Goal: Complete application form: Complete application form

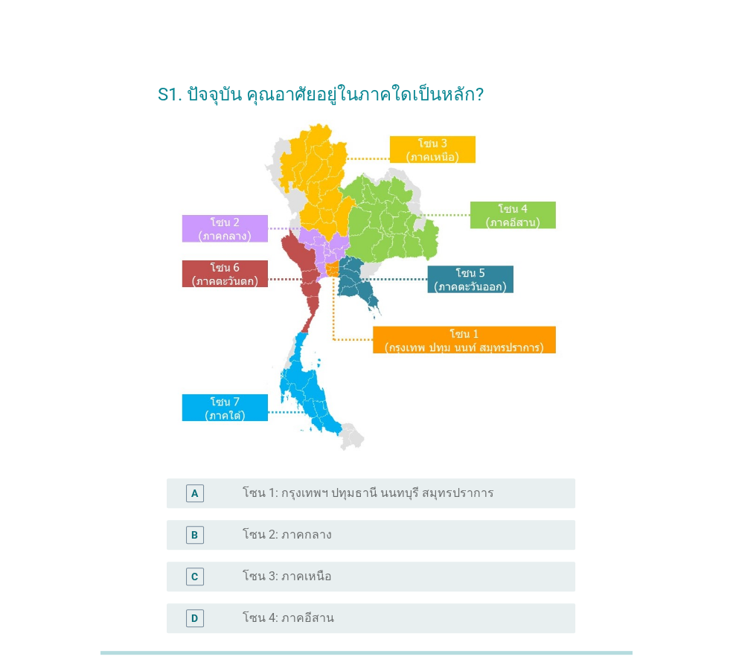
click at [354, 212] on img at bounding box center [366, 288] width 392 height 336
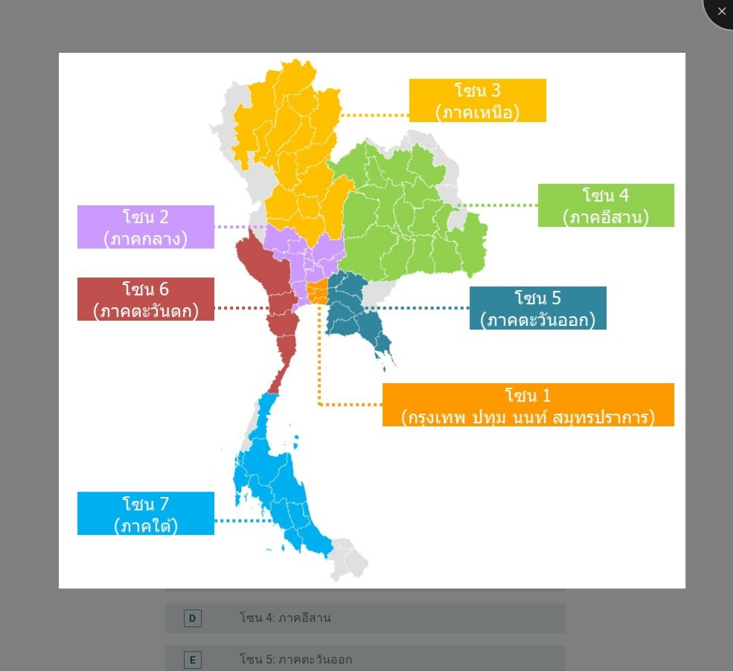
click at [726, 10] on div at bounding box center [733, 0] width 60 height 60
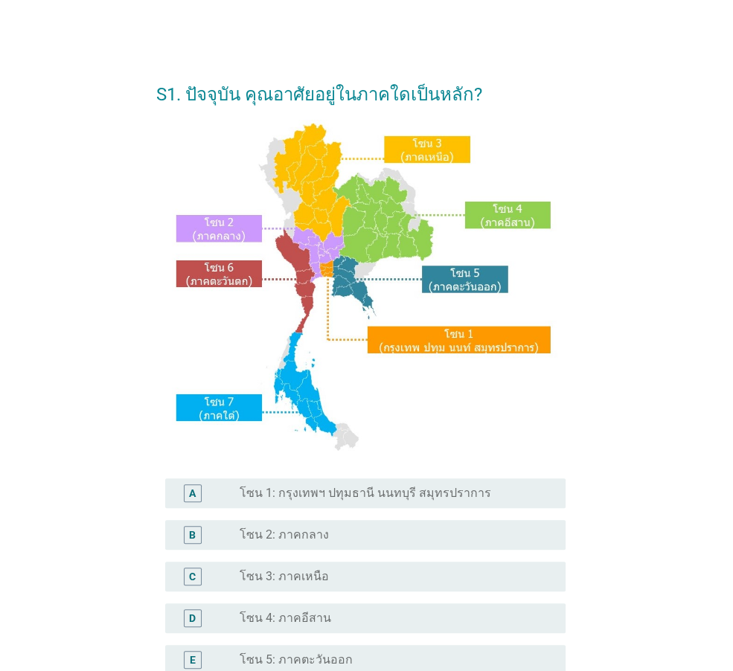
click at [339, 509] on div "A radio_button_unchecked โซน 1: กรุงเทพฯ ปทุมธานี นนทบุรี สมุทรปราการ" at bounding box center [361, 494] width 410 height 42
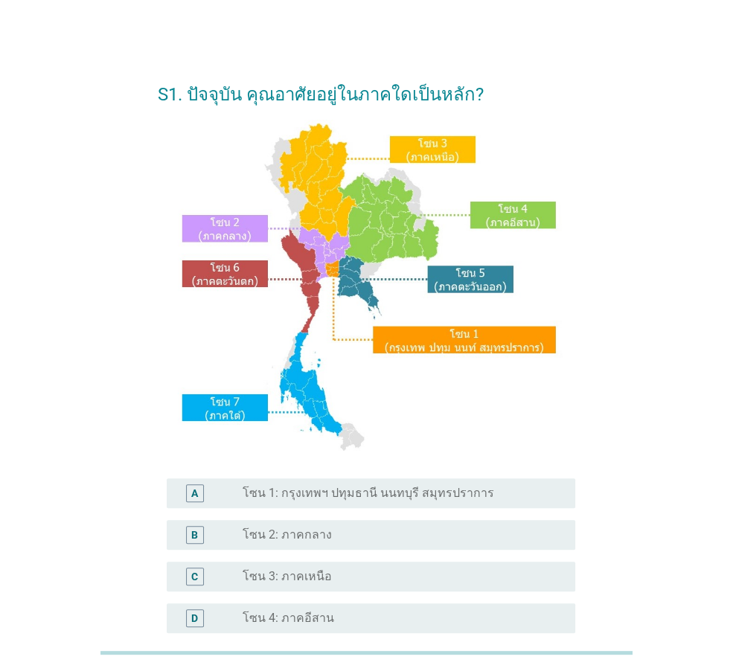
click at [358, 493] on label "โซน 1: กรุงเทพฯ ปทุมธานี นนทบุรี สมุทรปราการ" at bounding box center [369, 493] width 252 height 15
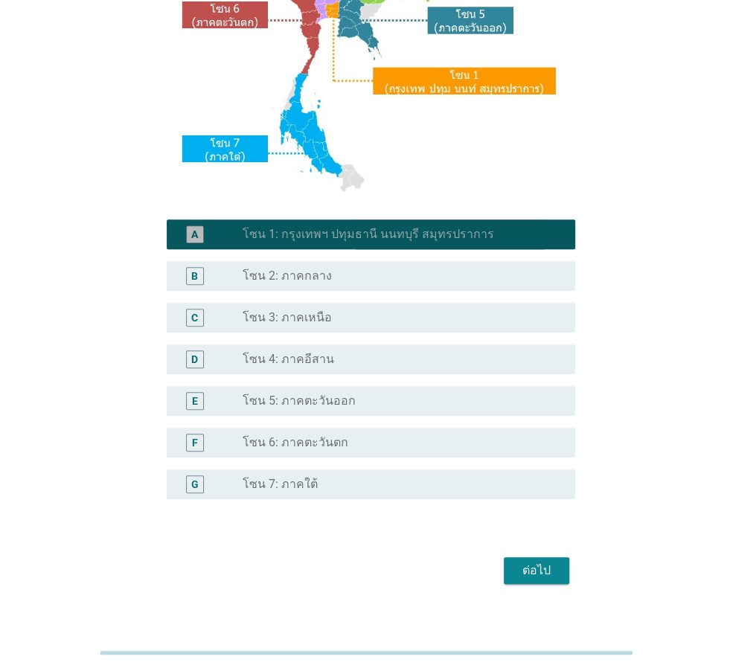
scroll to position [279, 0]
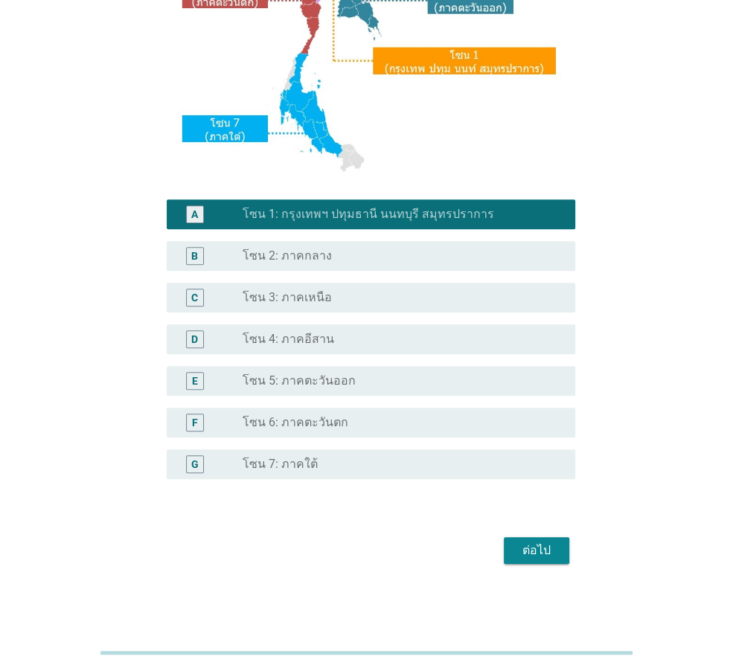
click at [538, 549] on div "ต่อไป" at bounding box center [537, 551] width 42 height 18
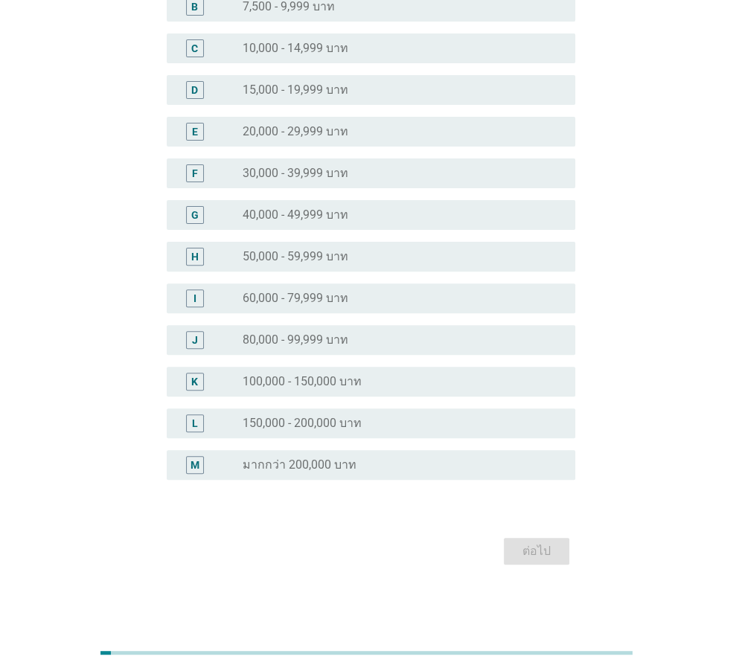
scroll to position [0, 0]
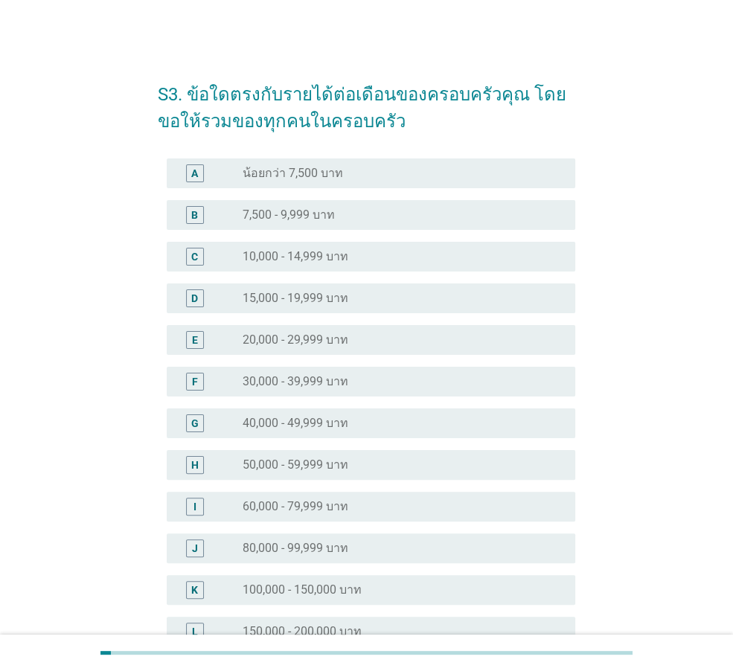
click at [348, 544] on div "radio_button_unchecked 80,000 - 99,999 บาท" at bounding box center [397, 548] width 309 height 15
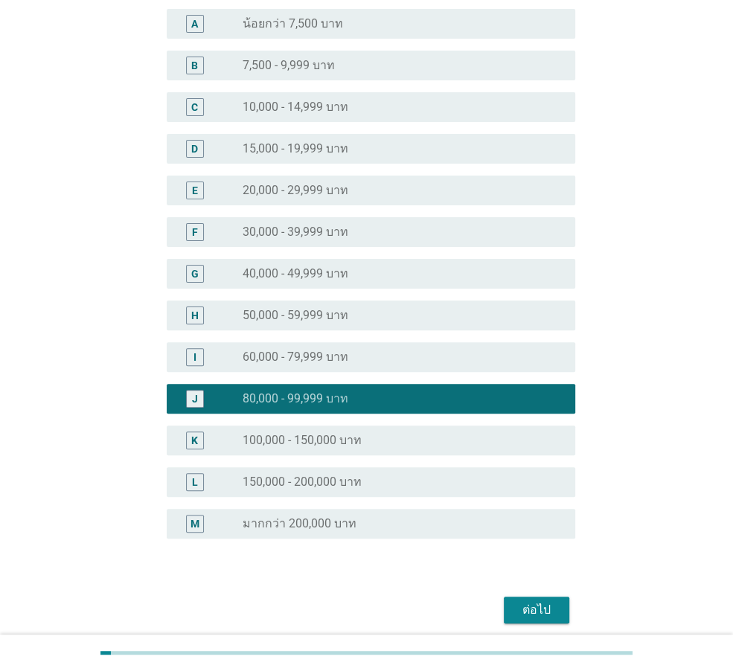
scroll to position [208, 0]
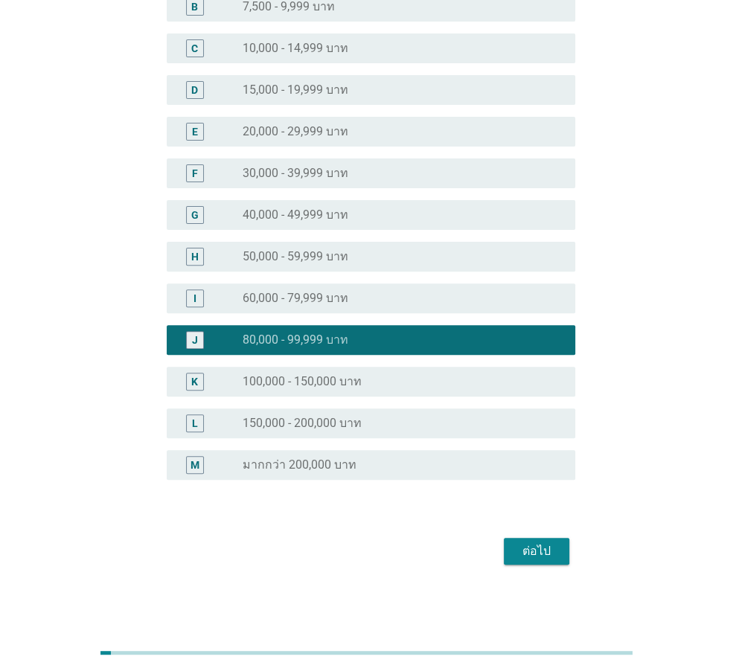
click at [530, 552] on div "ต่อไป" at bounding box center [537, 552] width 42 height 18
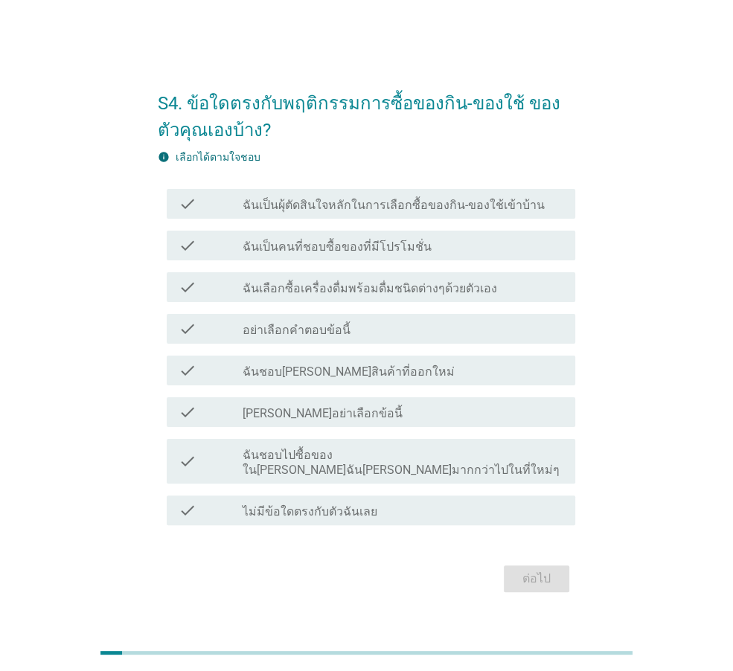
click at [303, 213] on label "ฉันเป็นผุ้ตัดสินใจหลักในการเลือกซื้อของกิน-ของใช้เข้าบ้าน" at bounding box center [394, 205] width 302 height 15
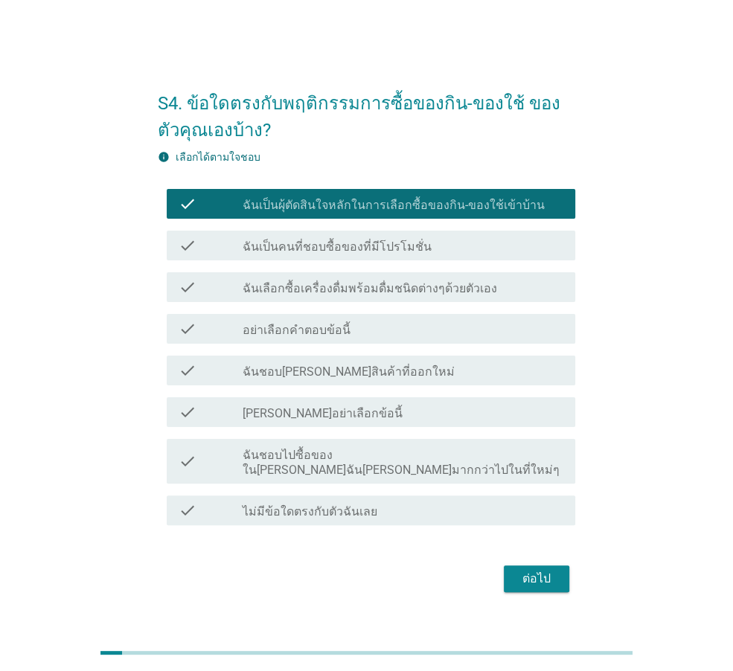
click at [310, 253] on label "ฉันเป็นคนที่ชอบซื้อของที่มีโปรโมชั่น" at bounding box center [337, 247] width 189 height 15
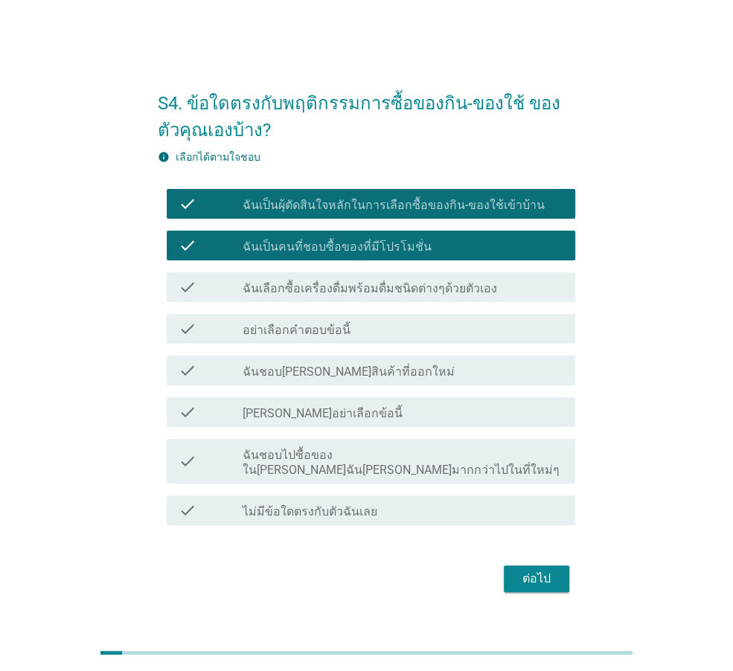
click at [314, 296] on label "ฉันเลือกซื้อเครื่องดื่มพร้อมดื่มชนิดต่างๆด้วยตัวเอง" at bounding box center [370, 288] width 255 height 15
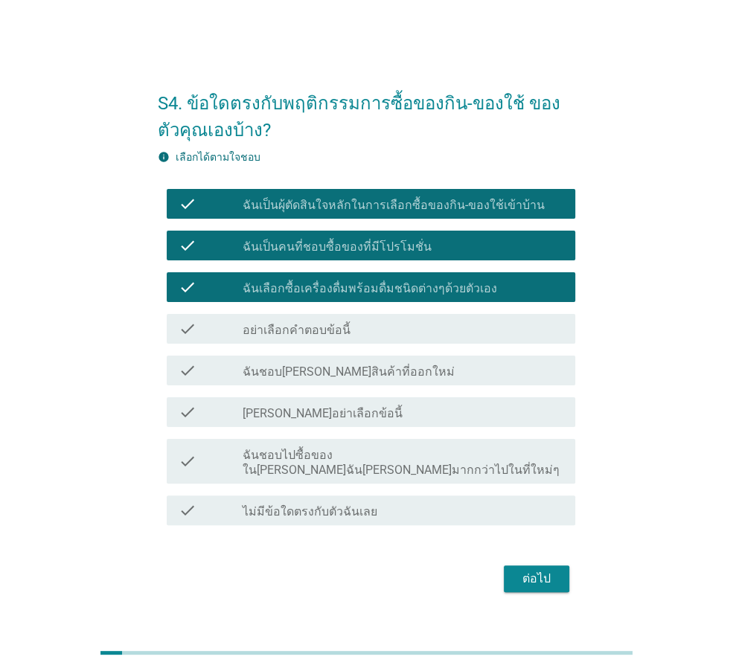
click at [313, 380] on label "ฉันชอบ[PERSON_NAME]สินค้าที่ออกใหม่" at bounding box center [349, 372] width 212 height 15
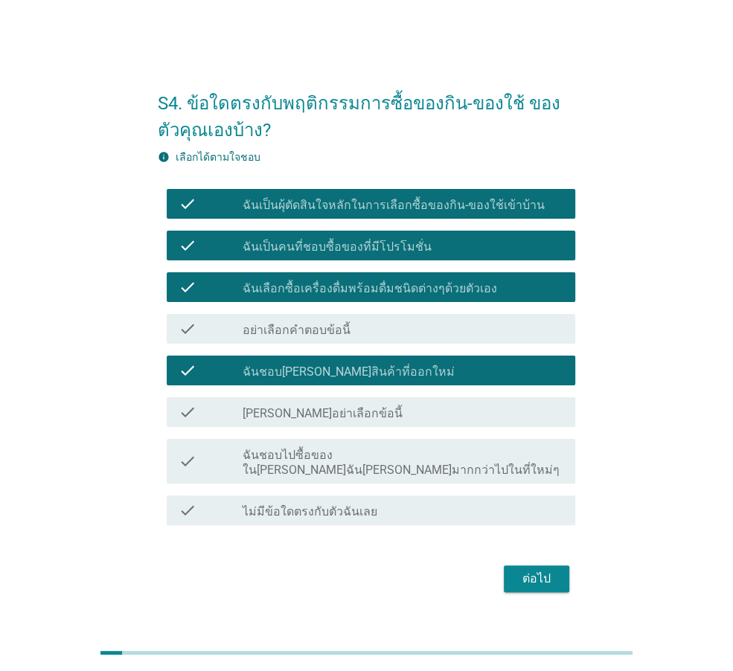
click at [514, 572] on button "ต่อไป" at bounding box center [536, 579] width 65 height 27
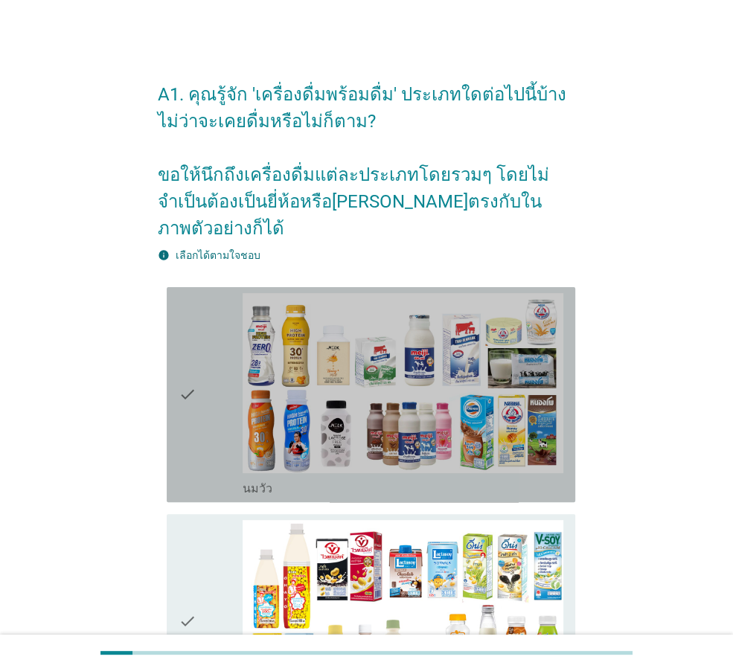
click at [183, 362] on icon "check" at bounding box center [188, 394] width 18 height 203
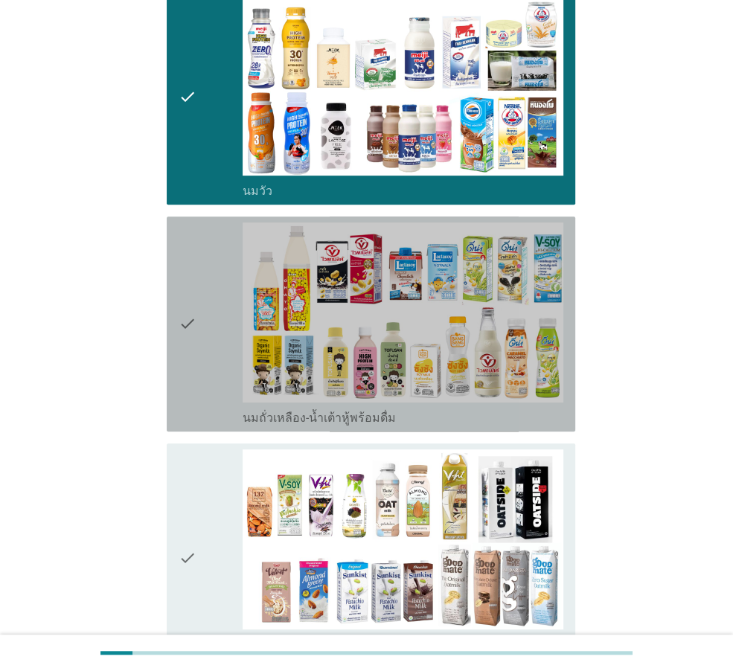
click at [184, 333] on icon "check" at bounding box center [188, 324] width 18 height 203
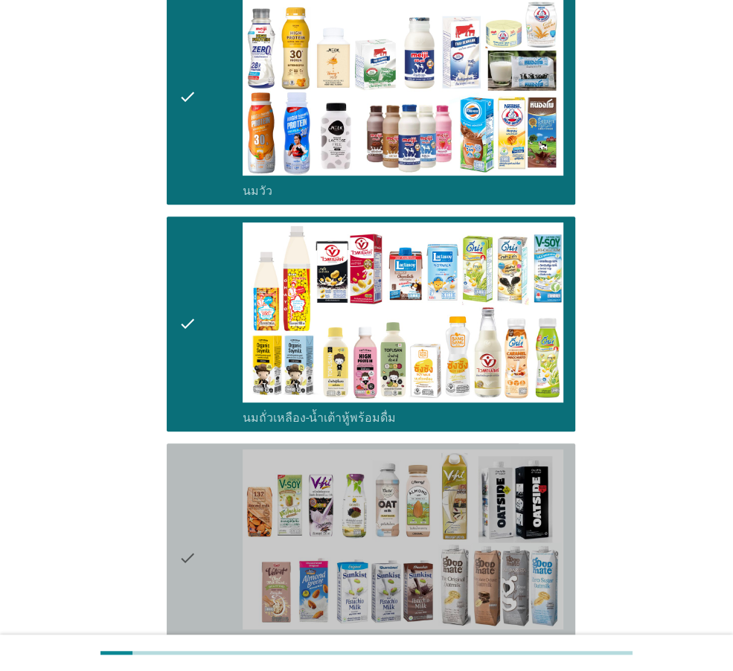
click at [173, 450] on div "check check_box_outline_blank นมถั่วชนิดอื่นๆหรือนมธัญพืช [PERSON_NAME] นมโอ๊ต …" at bounding box center [371, 559] width 409 height 230
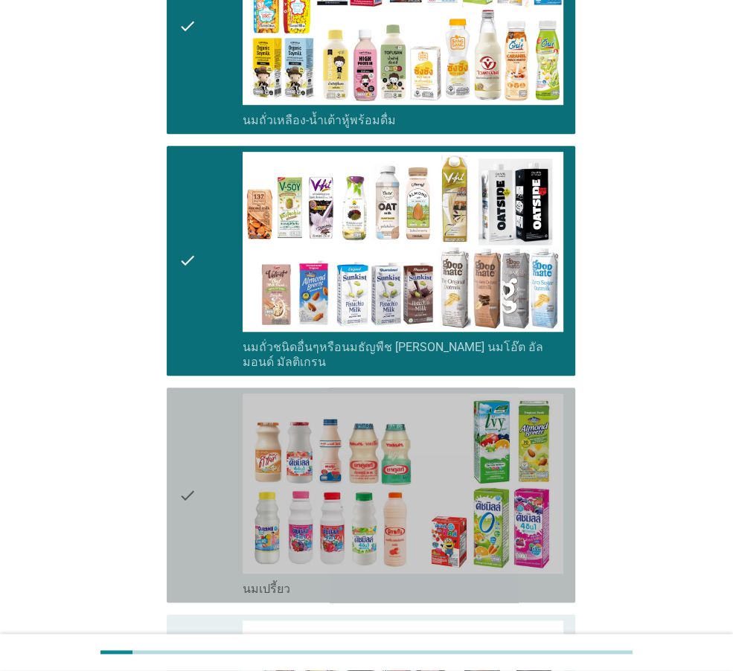
drag, startPoint x: 194, startPoint y: 442, endPoint x: 188, endPoint y: 569, distance: 127.4
click at [194, 446] on icon "check" at bounding box center [188, 495] width 18 height 203
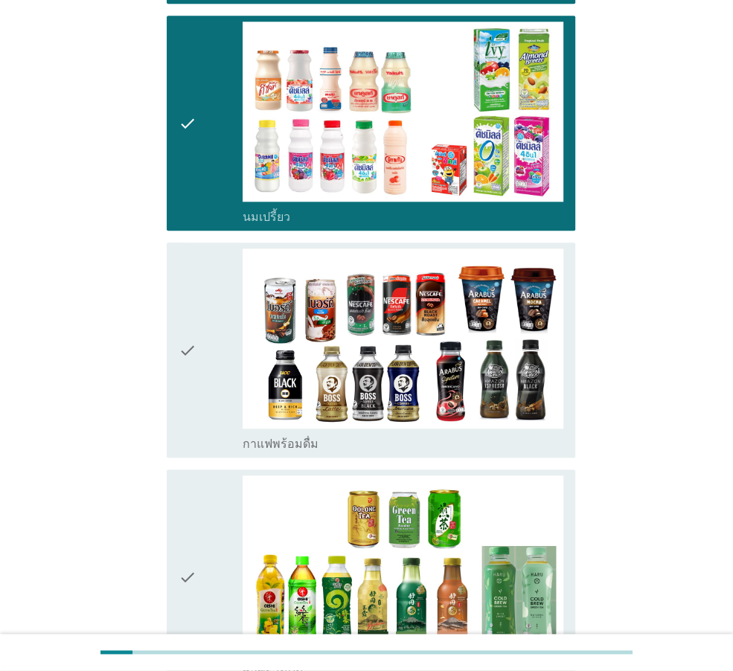
drag, startPoint x: 212, startPoint y: 366, endPoint x: 207, endPoint y: 429, distance: 63.5
click at [212, 379] on div "check" at bounding box center [211, 350] width 64 height 203
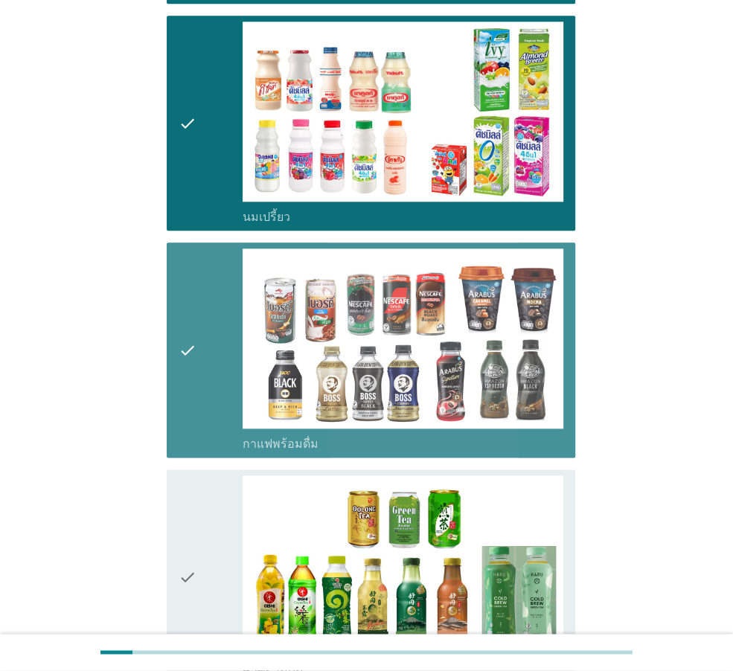
click at [188, 513] on icon "check" at bounding box center [188, 577] width 18 height 203
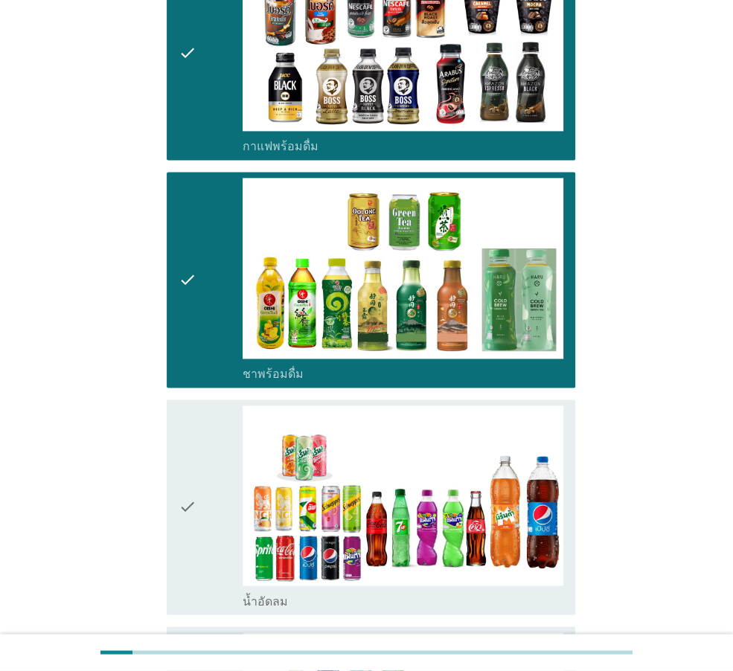
drag, startPoint x: 202, startPoint y: 506, endPoint x: 196, endPoint y: 542, distance: 36.2
click at [202, 507] on div "check" at bounding box center [211, 507] width 64 height 203
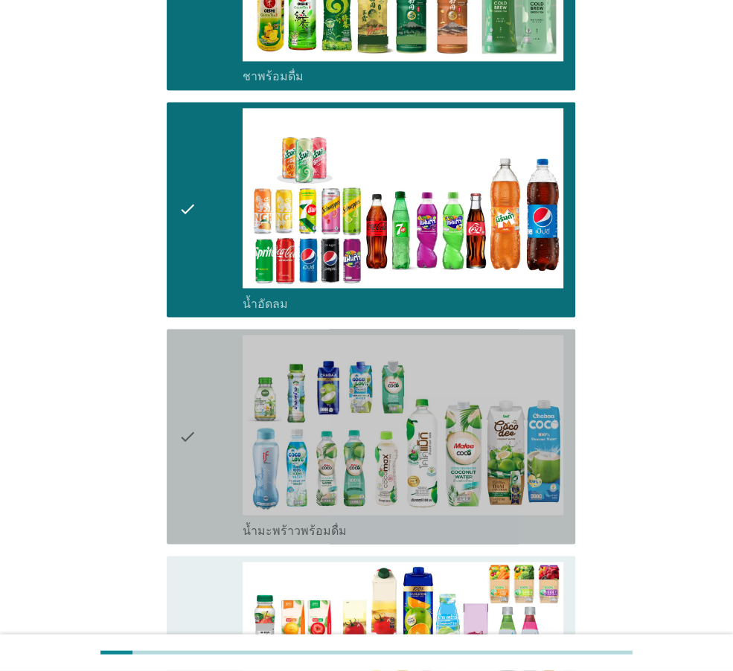
drag, startPoint x: 214, startPoint y: 432, endPoint x: 208, endPoint y: 543, distance: 111.1
click at [214, 435] on div "check" at bounding box center [211, 436] width 64 height 203
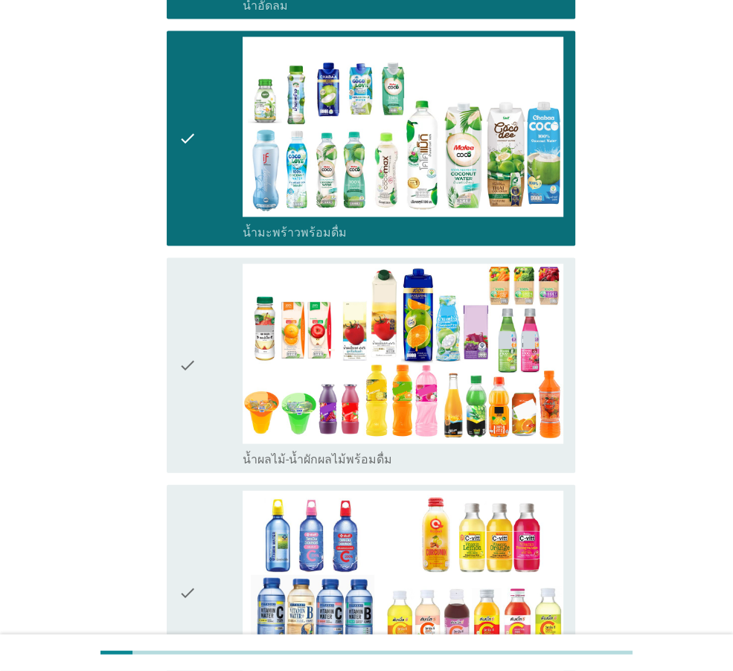
click at [199, 421] on div "check" at bounding box center [211, 365] width 64 height 203
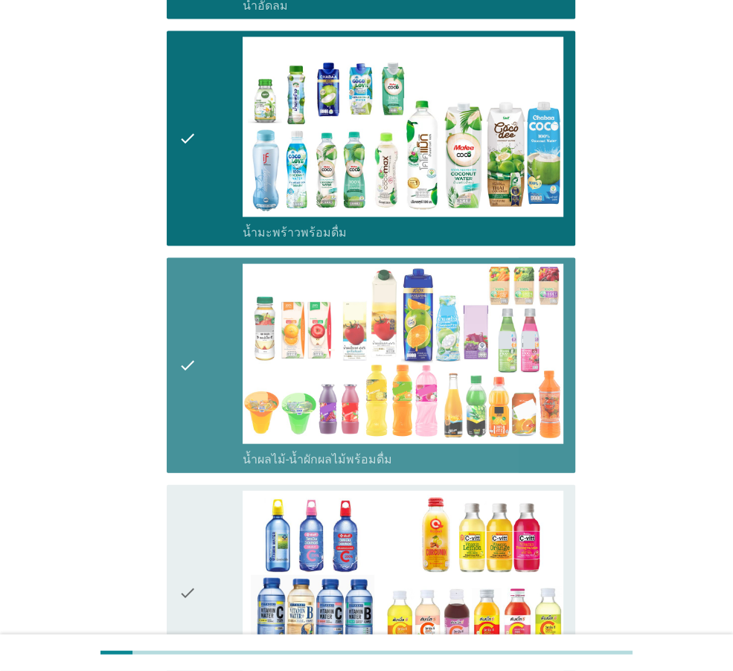
click at [196, 514] on div "check" at bounding box center [211, 592] width 64 height 203
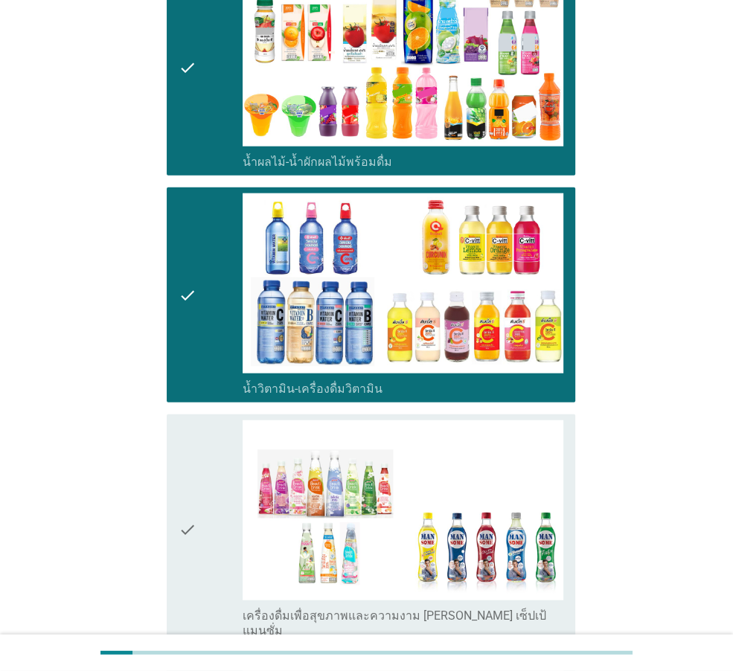
click at [200, 478] on div "check" at bounding box center [211, 530] width 64 height 218
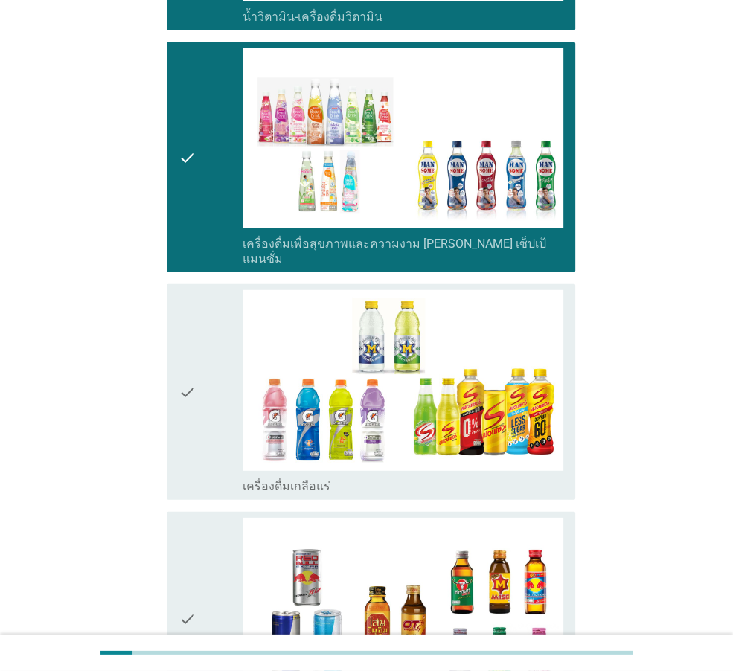
click at [196, 423] on div "check" at bounding box center [211, 391] width 64 height 203
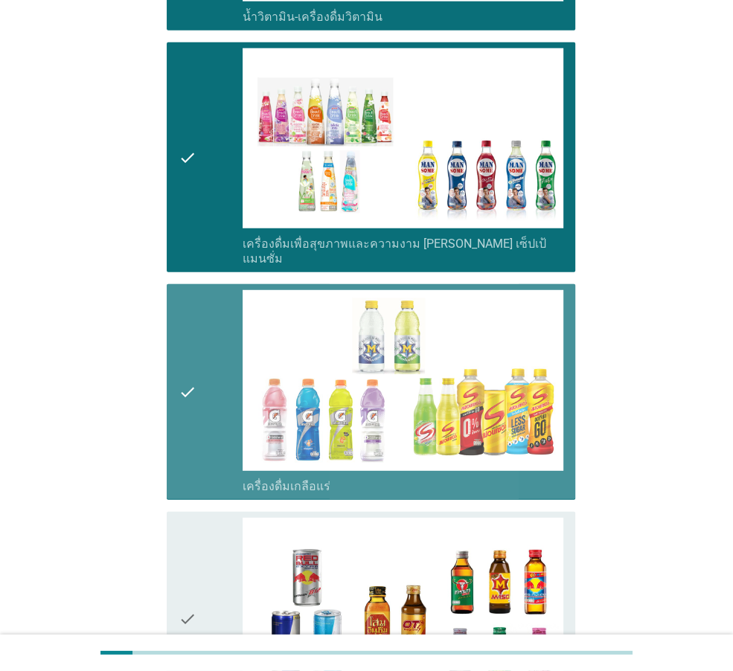
click at [206, 525] on div "check" at bounding box center [211, 619] width 64 height 203
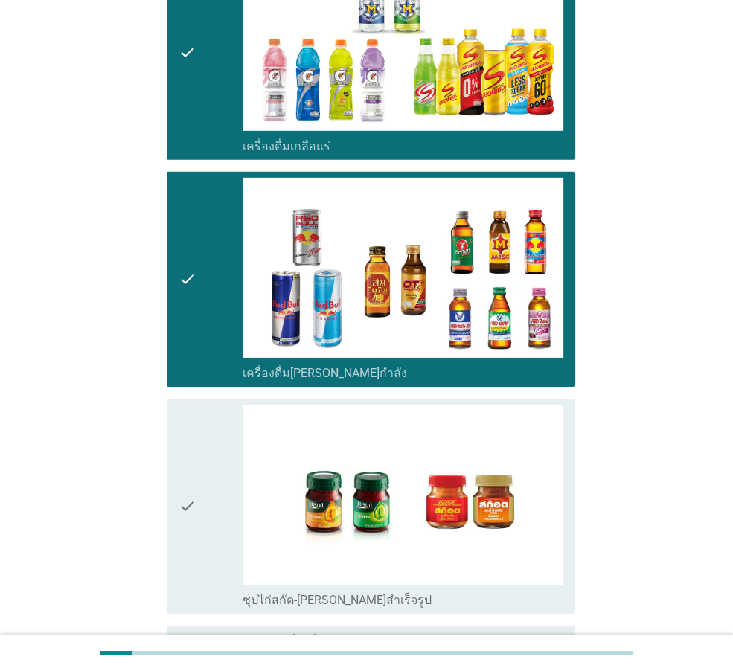
scroll to position [2903, 0]
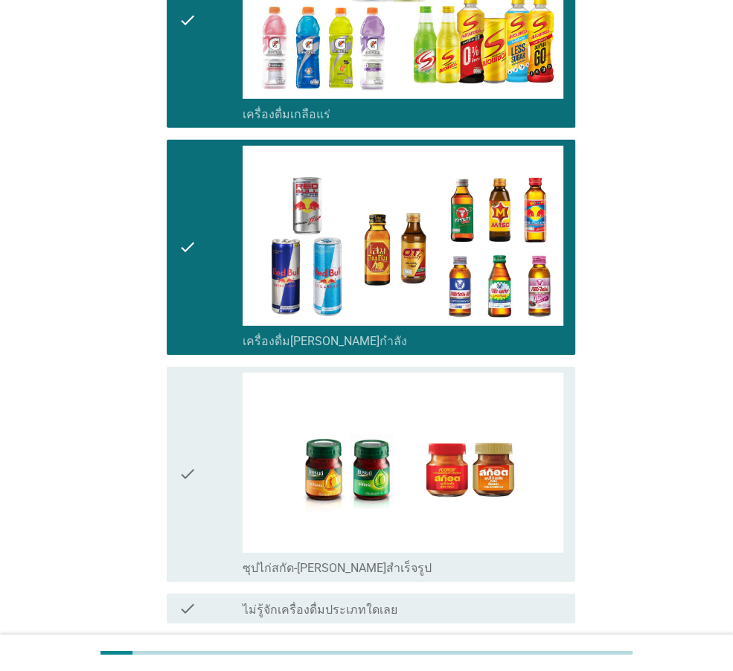
click at [181, 449] on icon "check" at bounding box center [188, 474] width 18 height 203
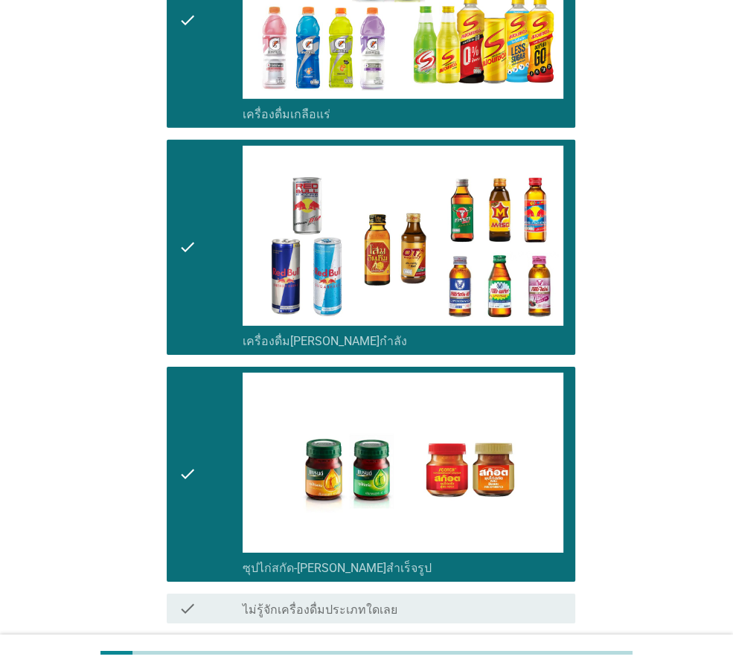
click at [538, 659] on div "ต่อไป" at bounding box center [367, 677] width 418 height 36
click at [538, 668] on div "ต่อไป" at bounding box center [537, 677] width 42 height 18
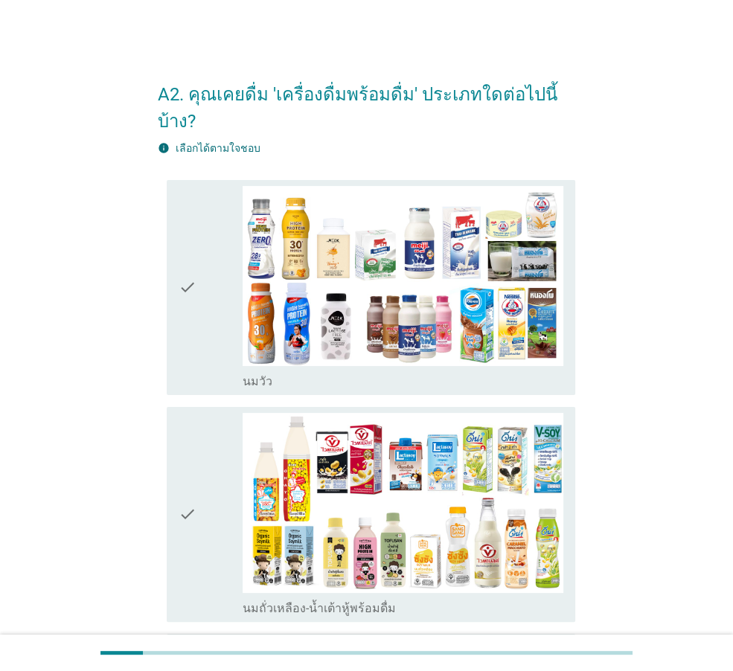
click at [212, 354] on div "check" at bounding box center [211, 287] width 64 height 203
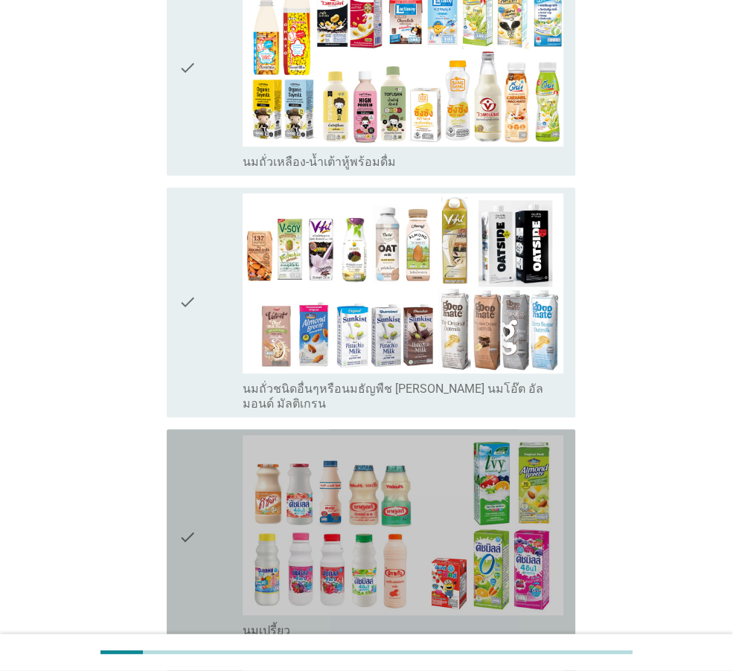
click at [193, 455] on icon "check" at bounding box center [188, 536] width 18 height 203
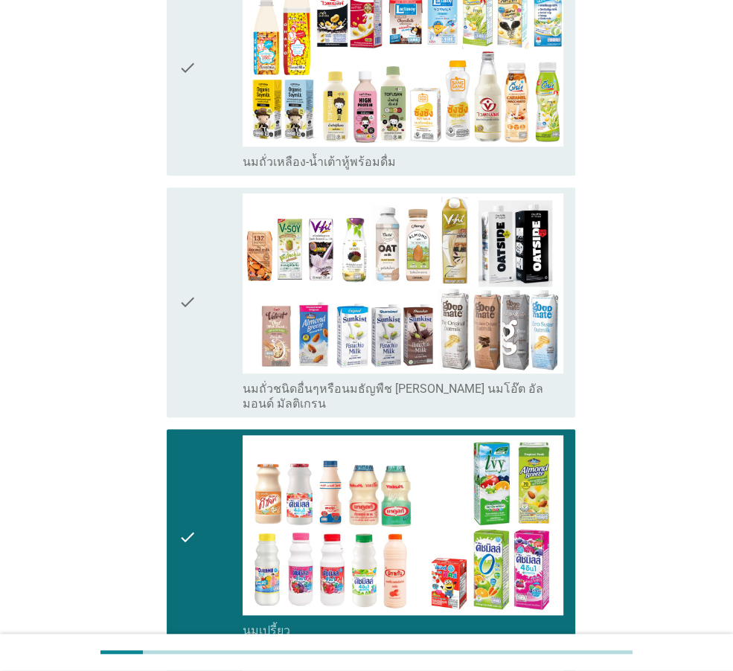
scroll to position [819, 0]
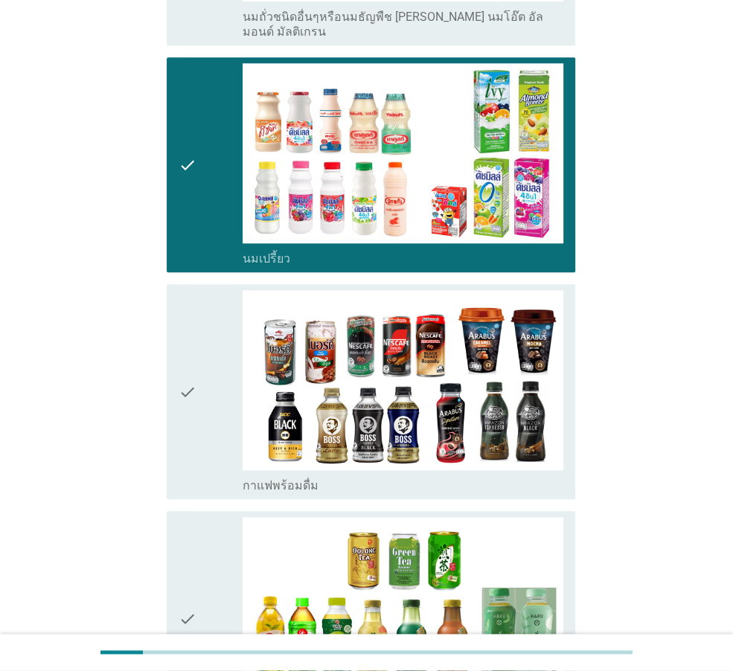
click at [195, 418] on icon "check" at bounding box center [188, 391] width 18 height 203
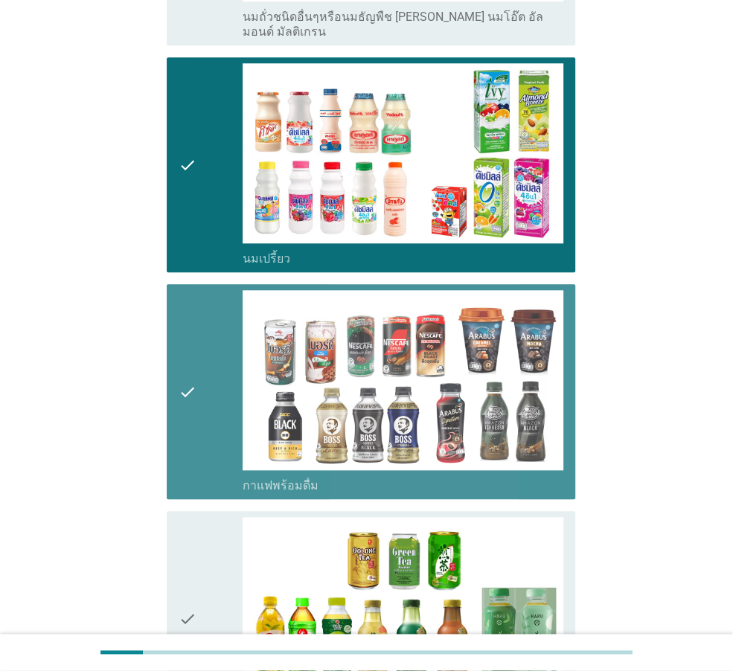
click at [197, 525] on div "check" at bounding box center [211, 618] width 64 height 203
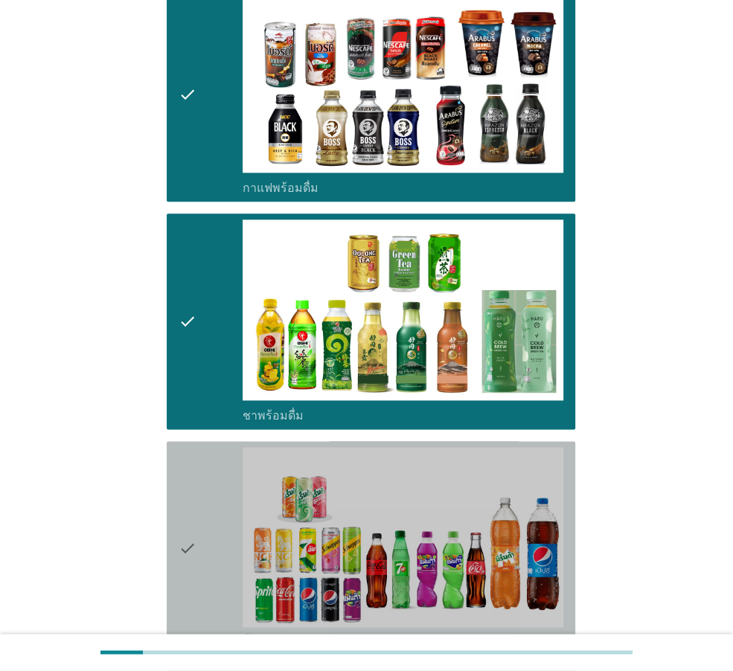
click at [199, 504] on div "check" at bounding box center [211, 548] width 64 height 203
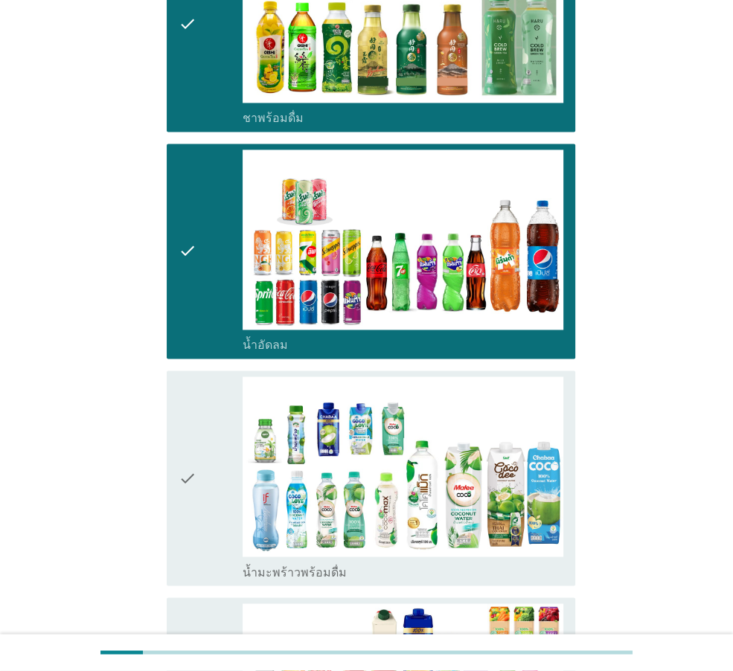
click at [205, 496] on div "check" at bounding box center [211, 478] width 64 height 203
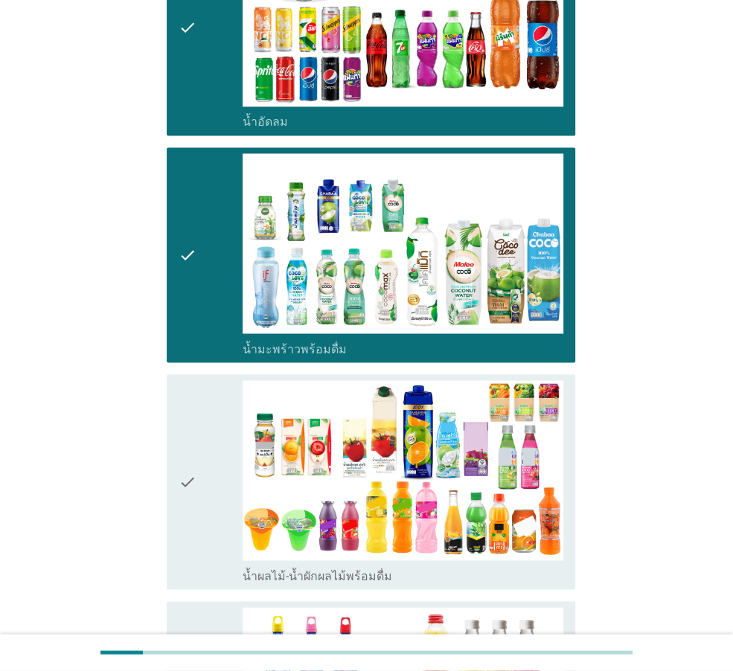
click at [194, 293] on icon "check" at bounding box center [188, 254] width 18 height 203
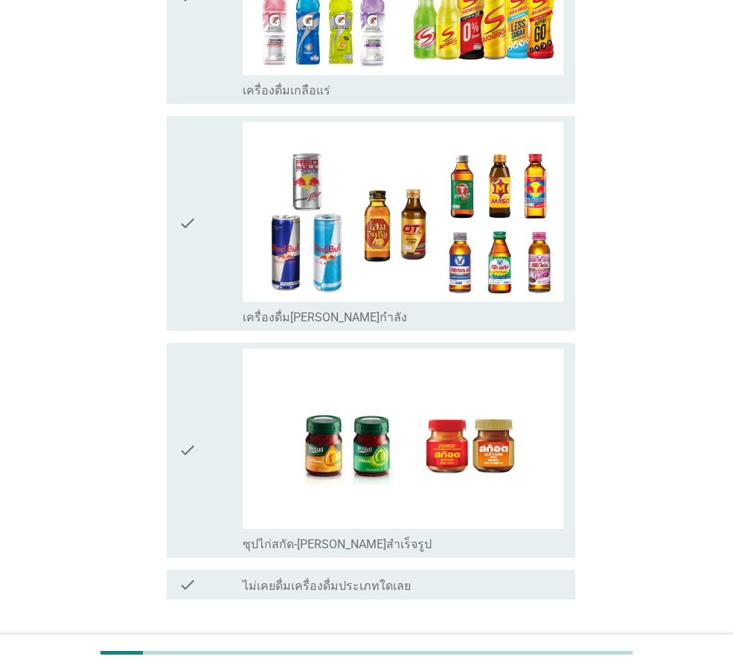
scroll to position [2828, 0]
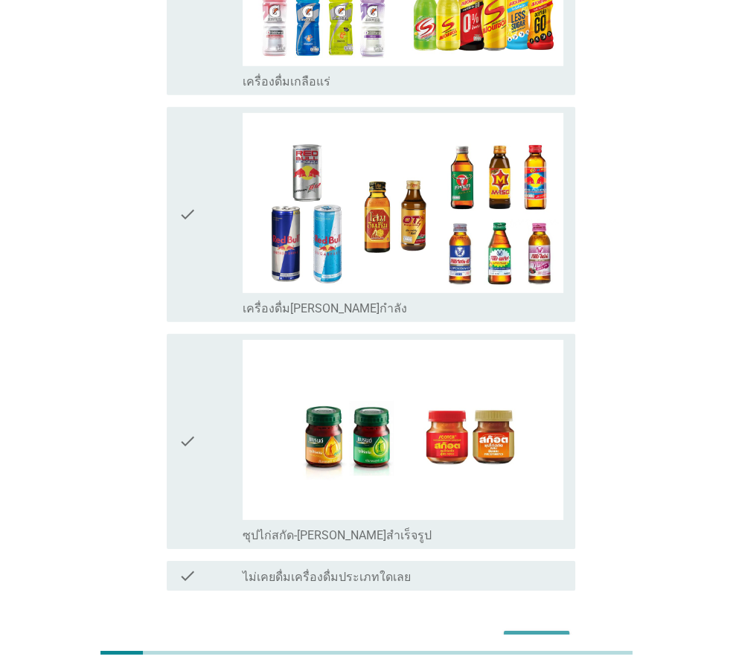
click at [537, 636] on div "ต่อไป" at bounding box center [537, 645] width 42 height 18
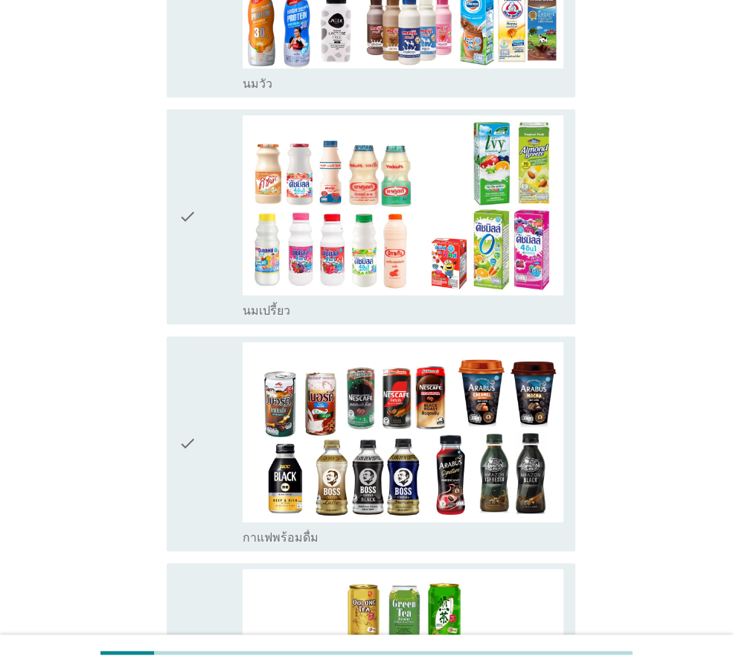
click at [198, 380] on div "check" at bounding box center [211, 443] width 64 height 203
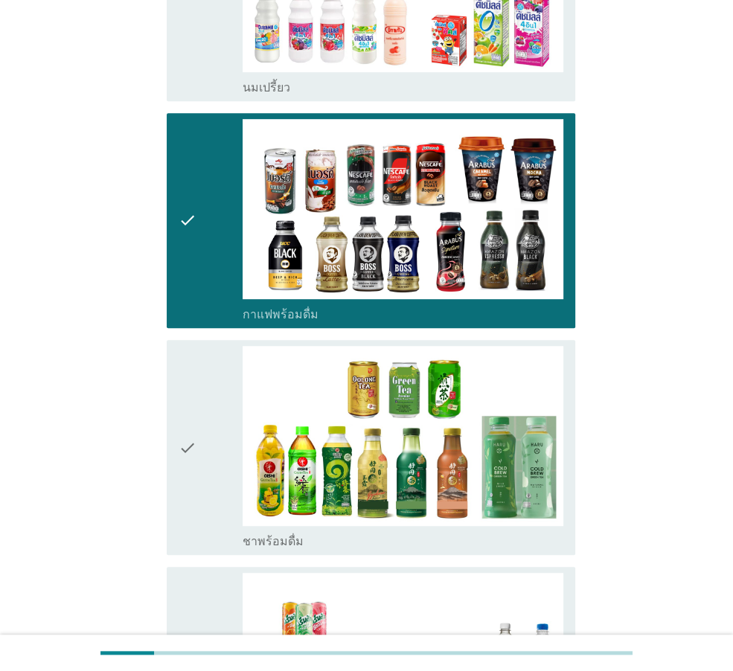
click at [202, 393] on div "check" at bounding box center [211, 447] width 64 height 203
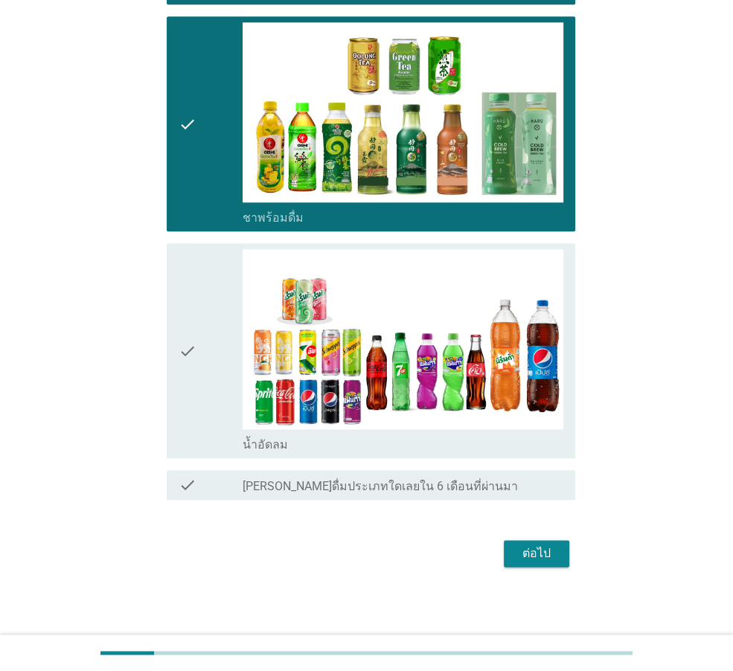
scroll to position [845, 0]
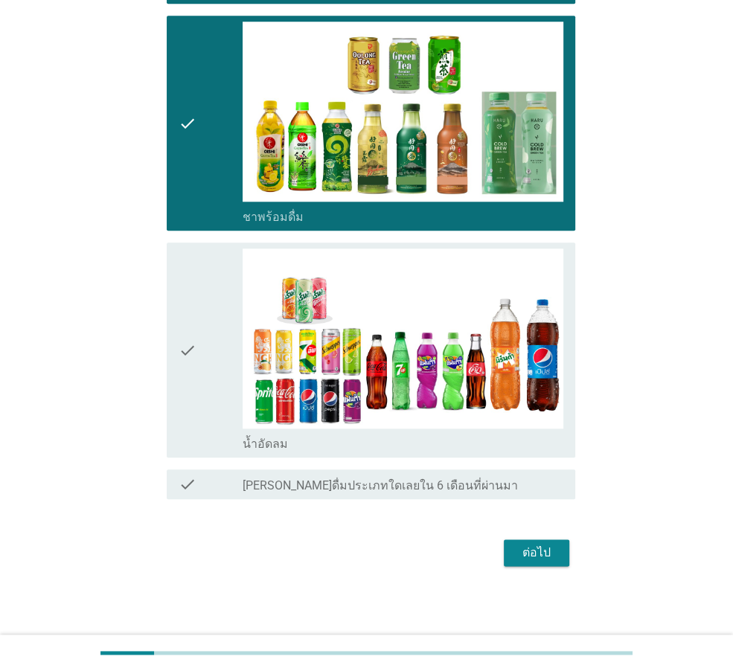
click at [208, 437] on div "check" at bounding box center [211, 350] width 64 height 203
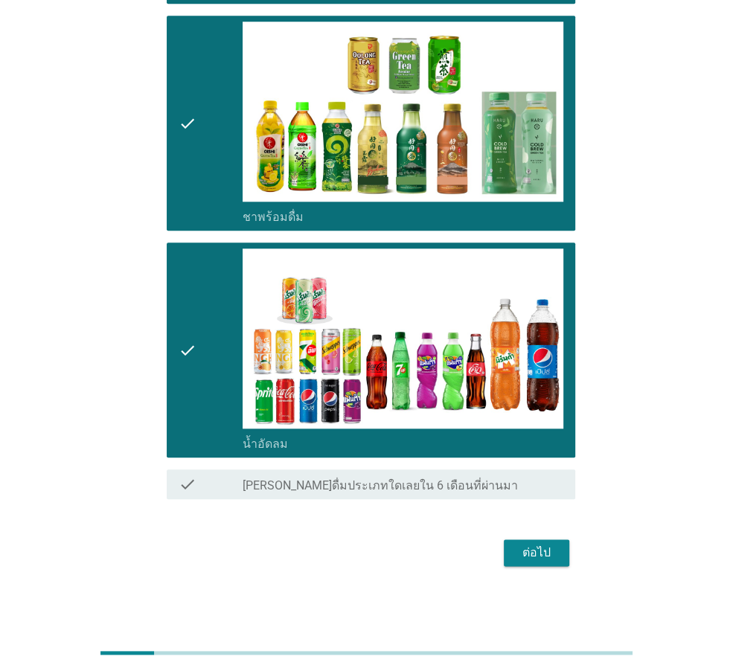
click at [537, 546] on div "ต่อไป" at bounding box center [537, 553] width 42 height 18
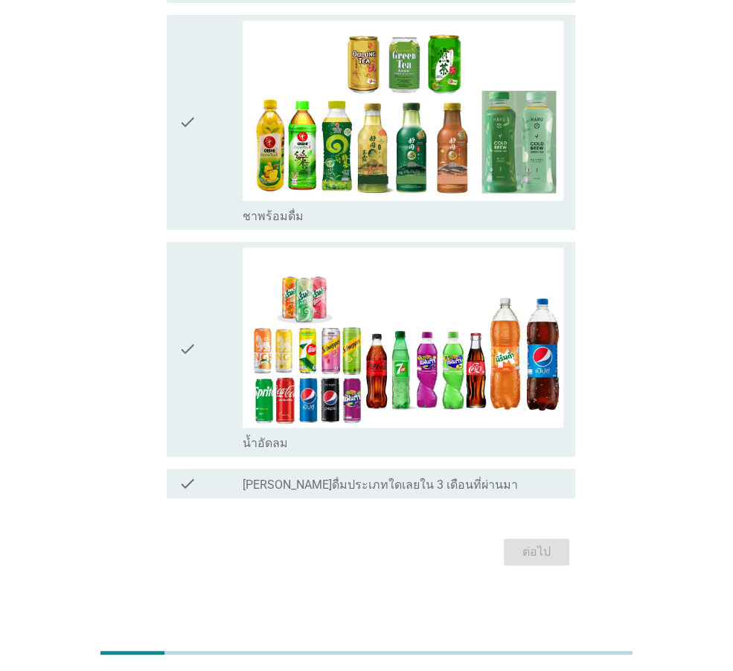
scroll to position [95, 0]
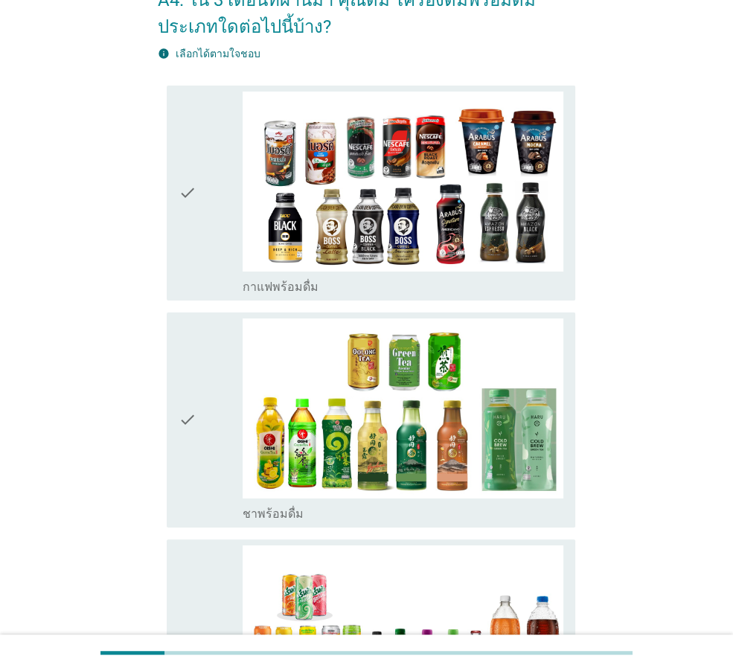
click at [196, 190] on div "check" at bounding box center [211, 193] width 64 height 203
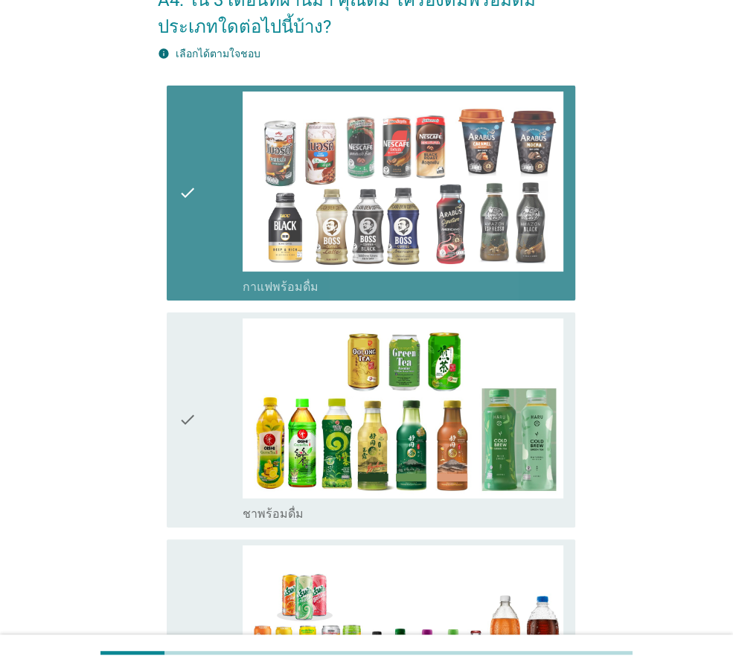
click at [189, 404] on icon "check" at bounding box center [188, 420] width 18 height 203
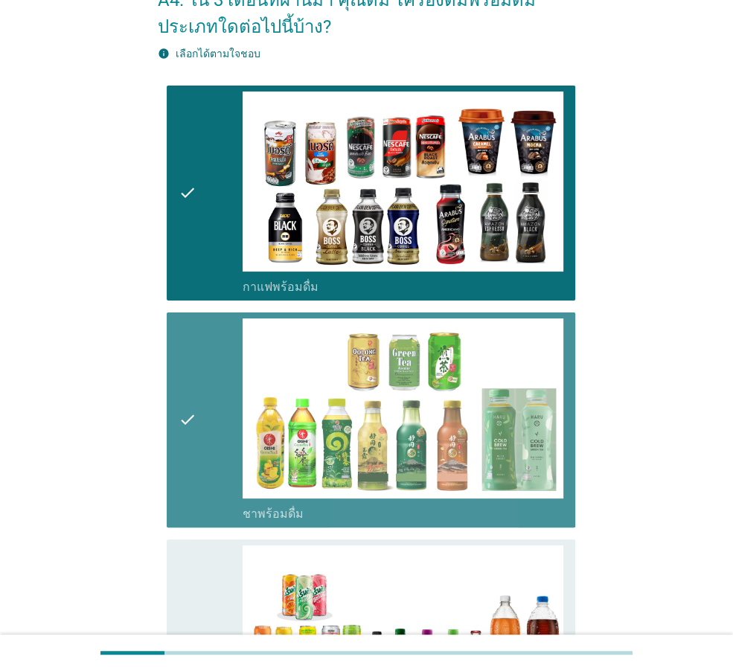
click at [191, 585] on icon "check" at bounding box center [188, 647] width 18 height 203
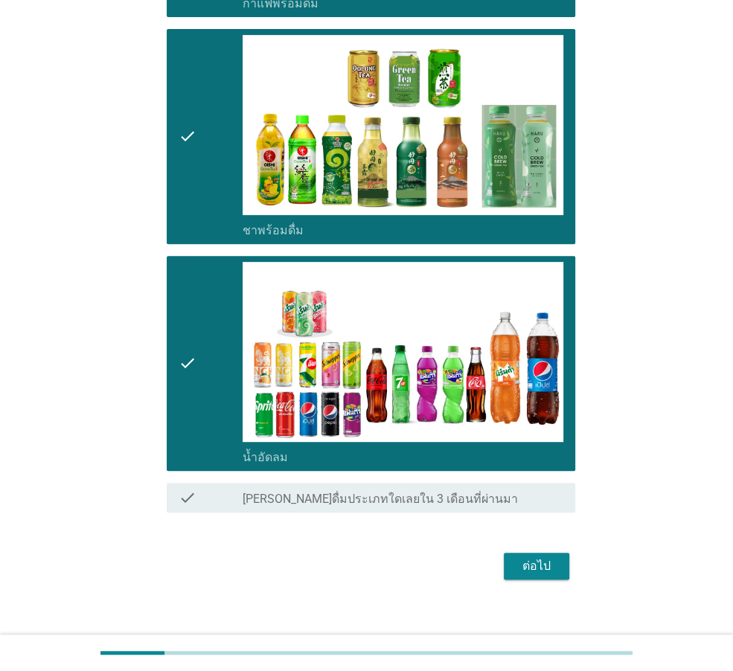
scroll to position [392, 0]
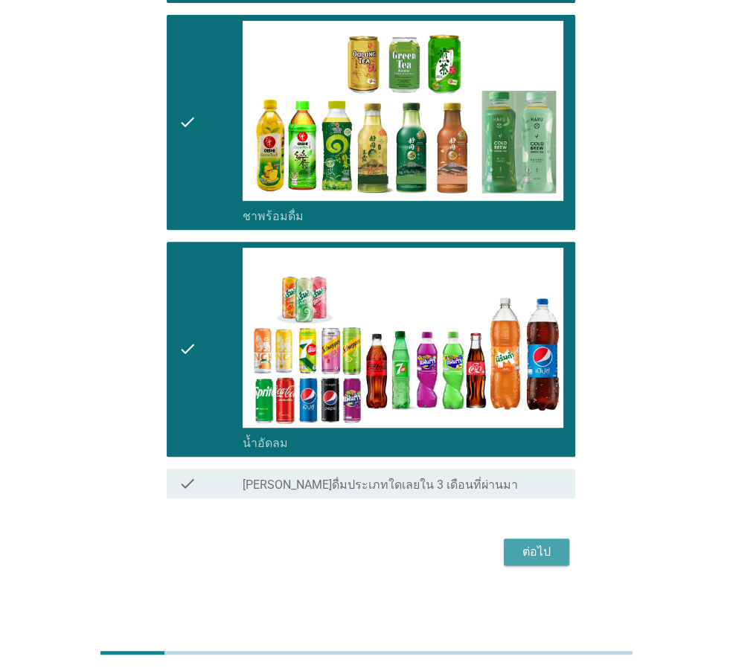
click at [525, 558] on div "ต่อไป" at bounding box center [537, 552] width 42 height 18
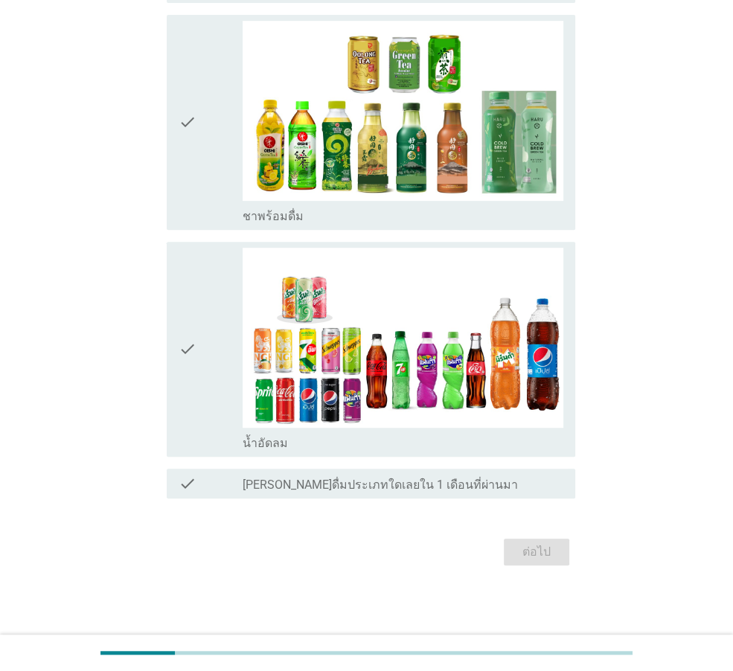
scroll to position [0, 0]
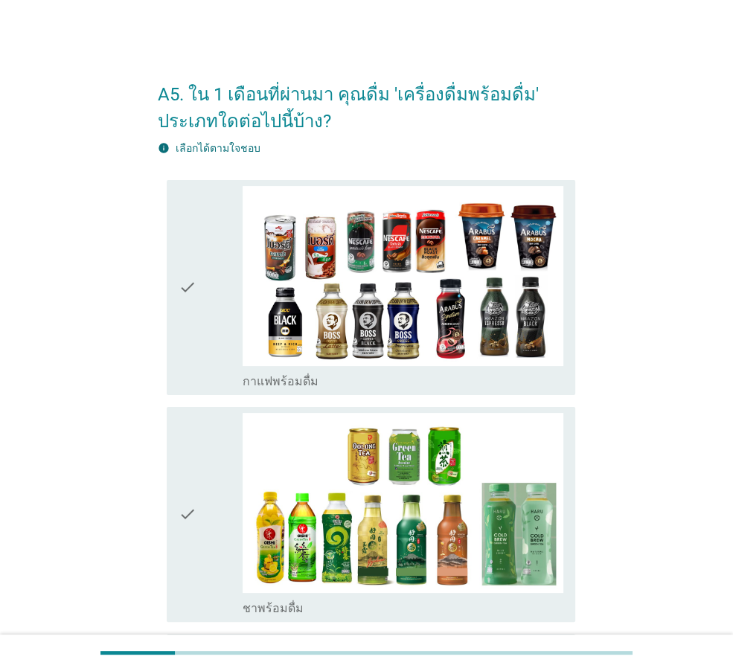
click at [173, 272] on div "check check_box กาแฟพร้อมดื่ม" at bounding box center [371, 287] width 409 height 215
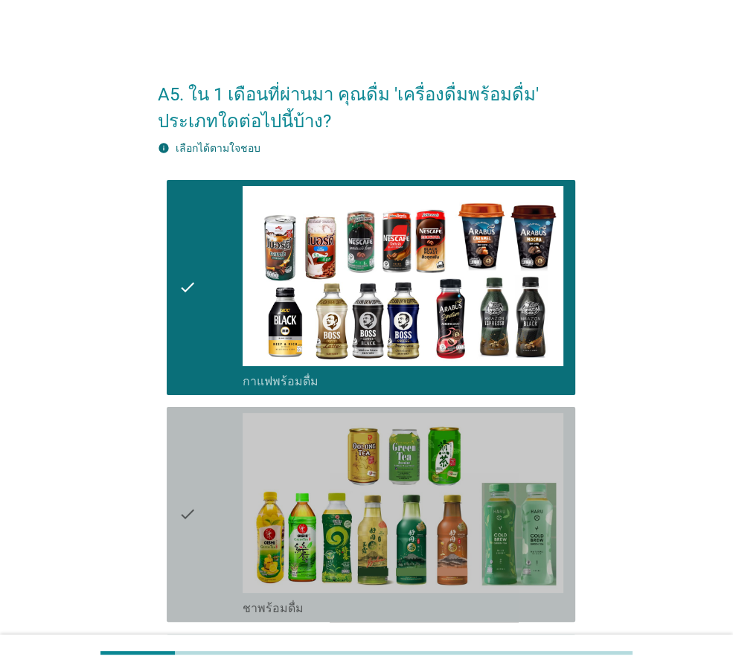
click at [187, 453] on icon "check" at bounding box center [188, 514] width 18 height 203
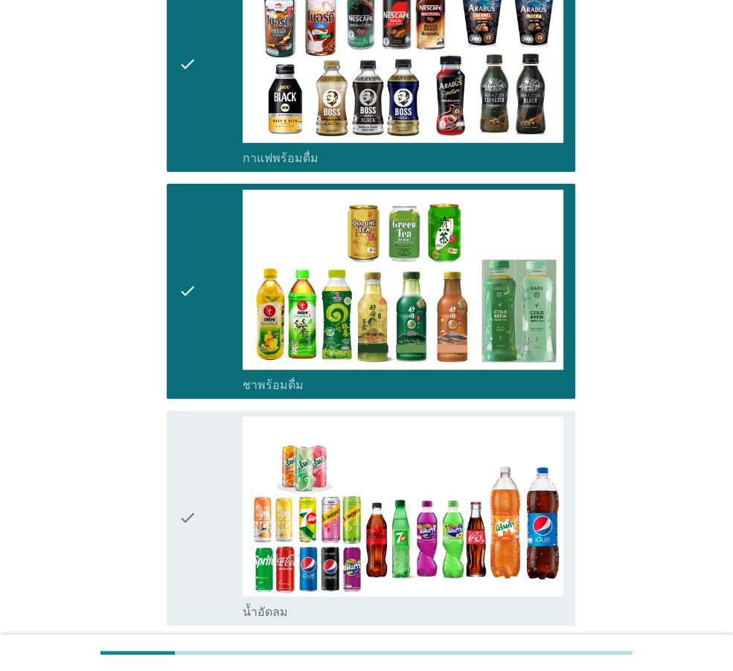
click at [190, 458] on icon "check" at bounding box center [188, 518] width 18 height 203
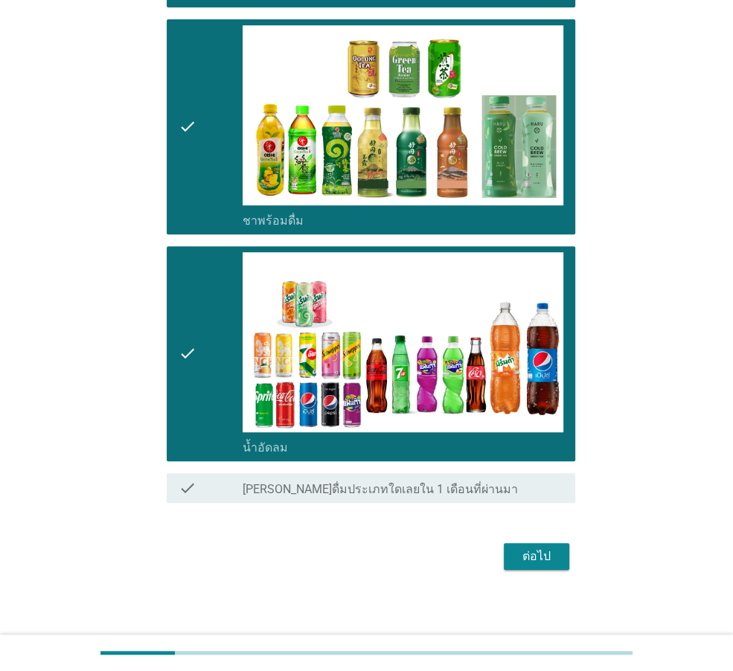
scroll to position [392, 0]
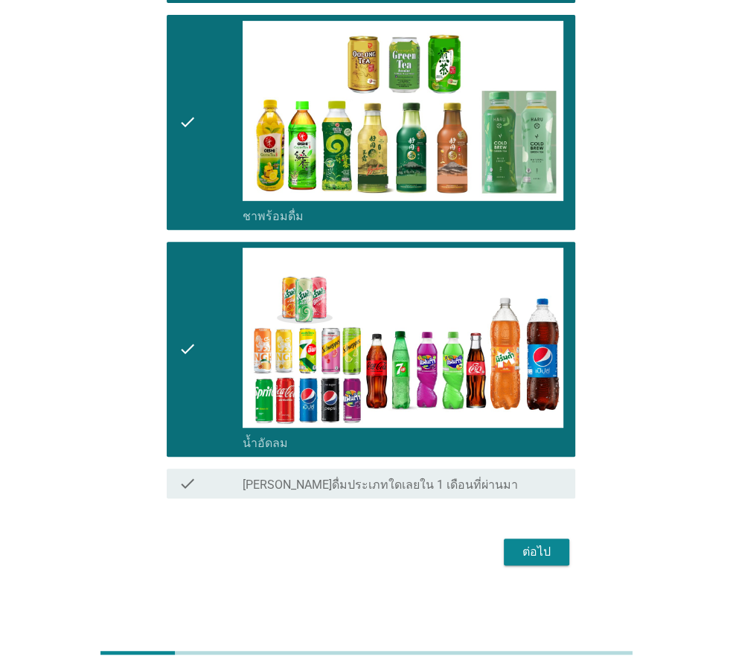
click at [526, 548] on div "ต่อไป" at bounding box center [537, 552] width 42 height 18
